Goal: Find specific page/section

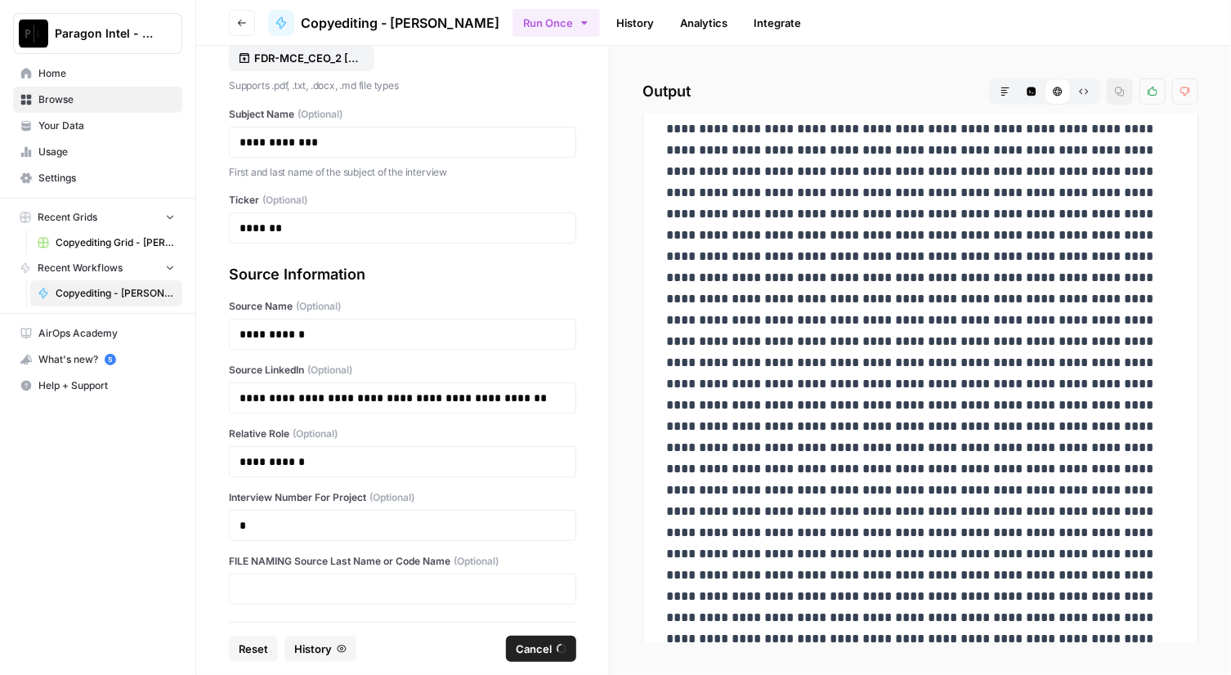
scroll to position [530, 0]
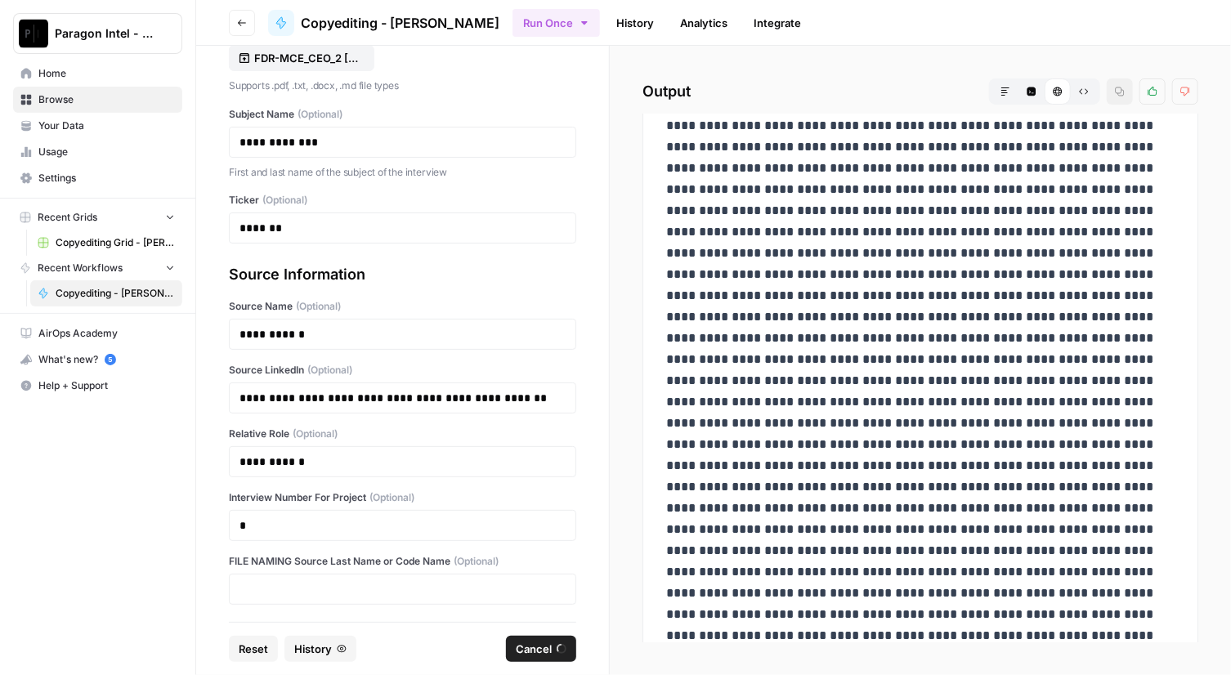
click at [65, 101] on span "Browse" at bounding box center [106, 99] width 137 height 15
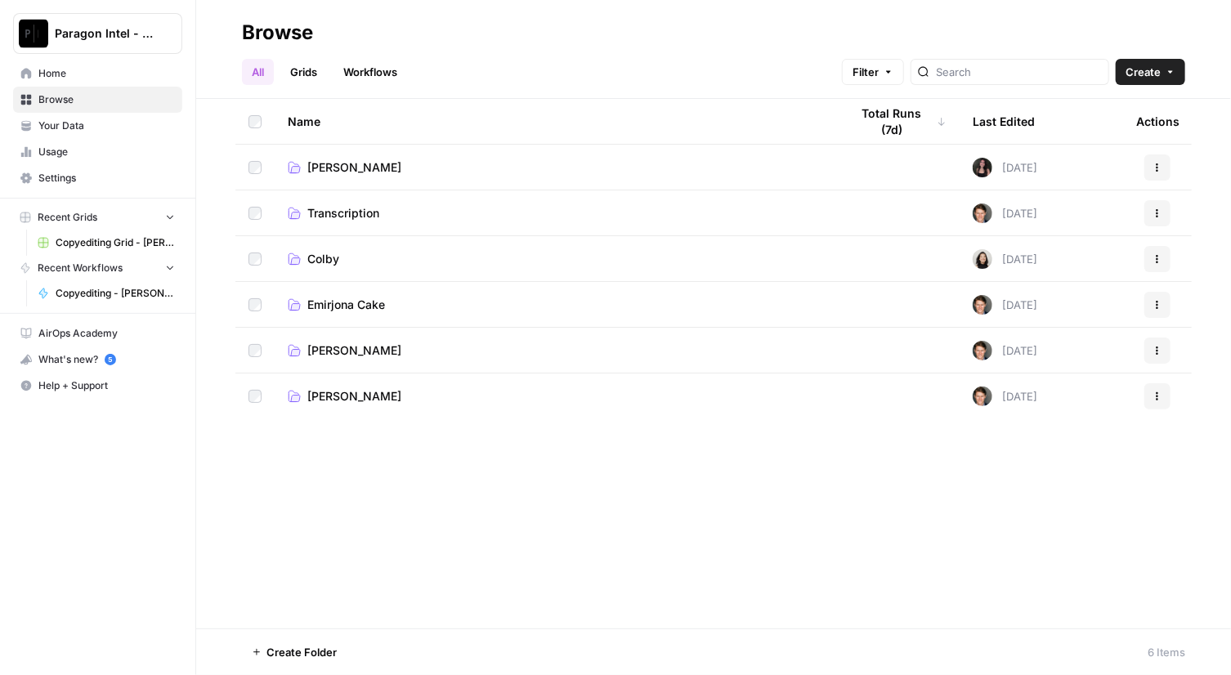
click at [354, 312] on span "Emirjona Cake" at bounding box center [346, 305] width 78 height 16
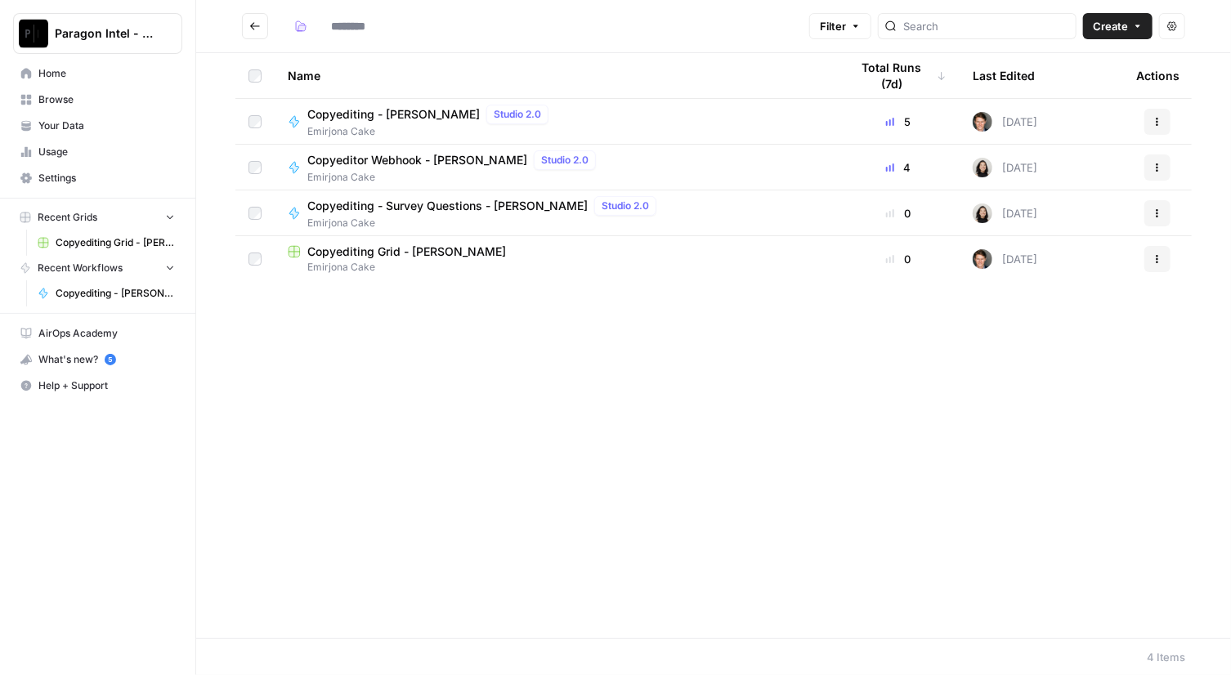
type input "**********"
click at [396, 256] on span "Copyediting Grid - [PERSON_NAME]" at bounding box center [406, 252] width 199 height 16
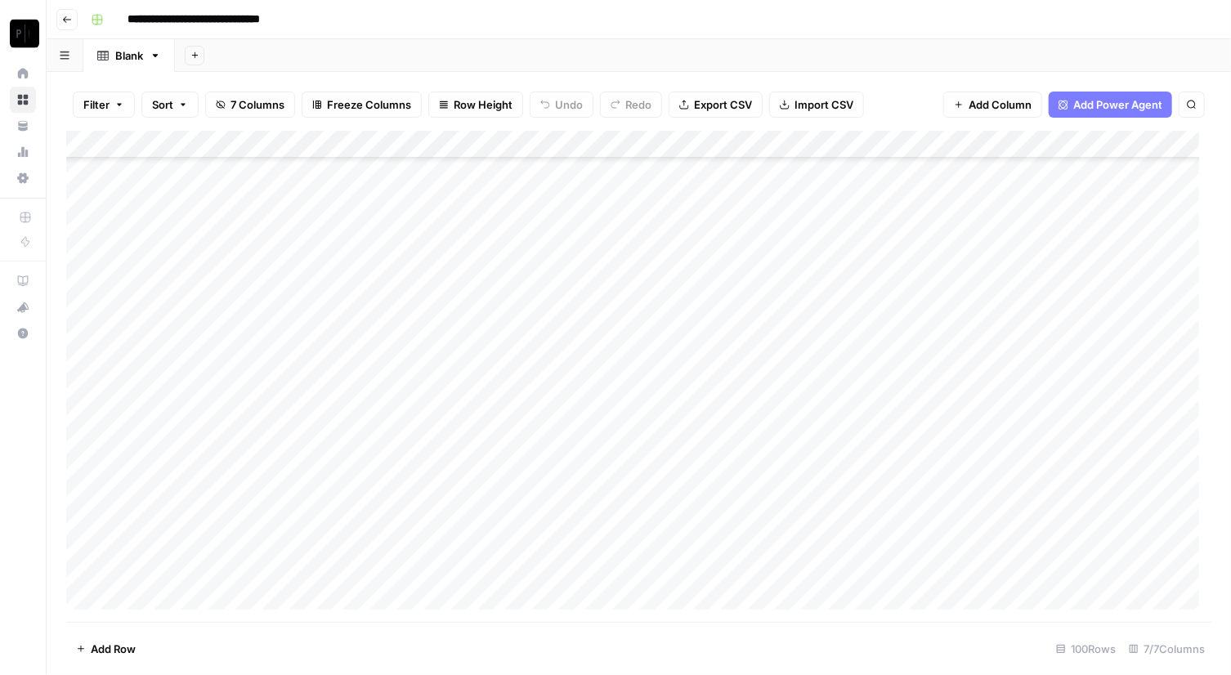
scroll to position [2355, 0]
